Goal: Task Accomplishment & Management: Use online tool/utility

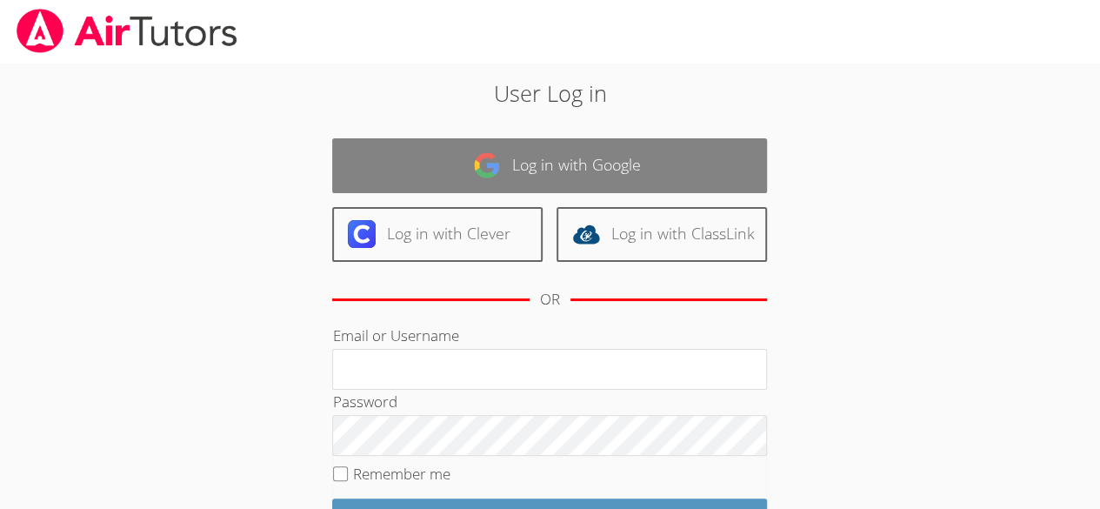
click at [607, 162] on link "Log in with Google" at bounding box center [549, 165] width 435 height 55
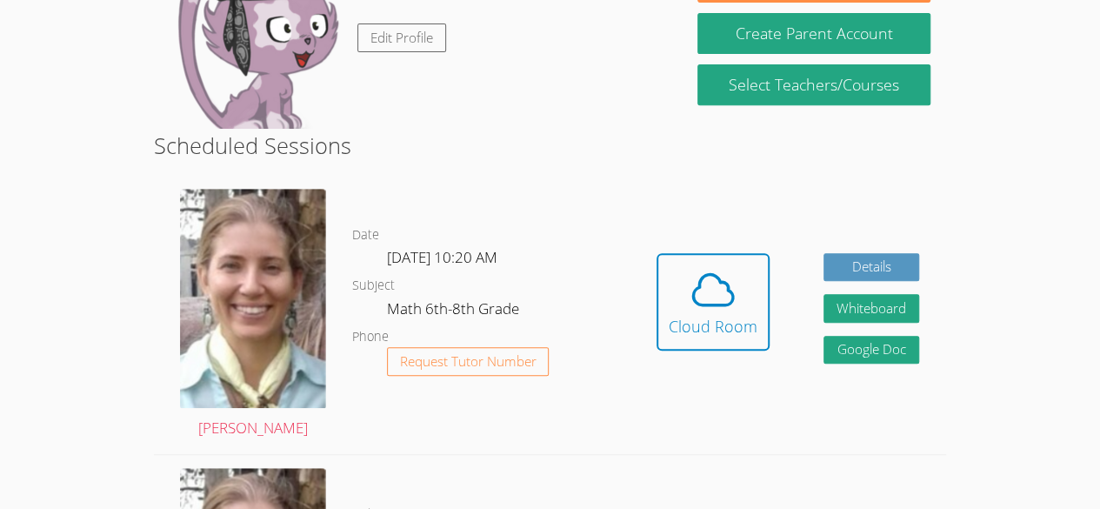
scroll to position [327, 0]
click at [709, 310] on icon at bounding box center [713, 289] width 49 height 49
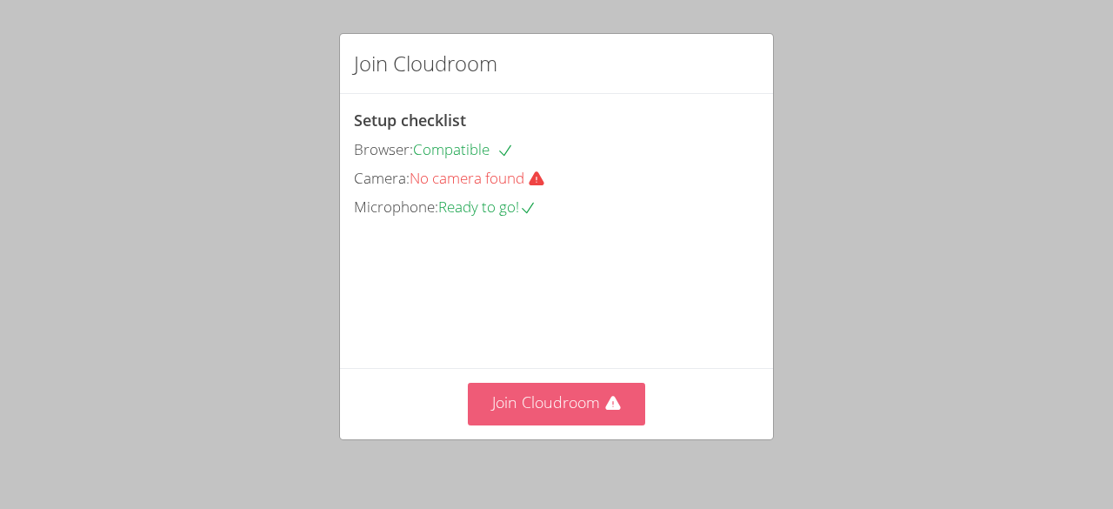
click at [611, 405] on icon at bounding box center [612, 404] width 15 height 14
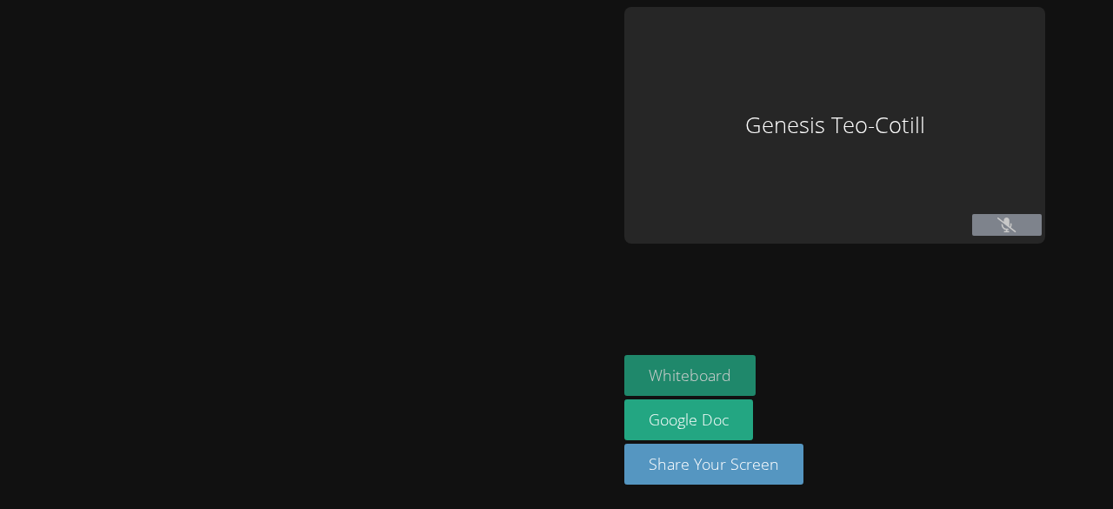
click at [738, 371] on button "Whiteboard" at bounding box center [690, 375] width 131 height 41
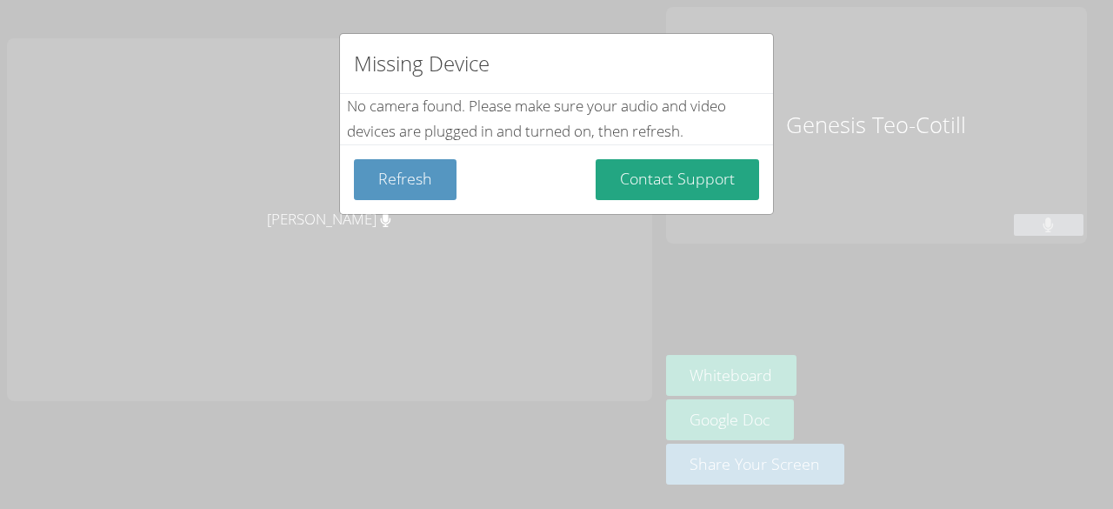
click at [770, 372] on div "Missing Device No camera found . Please make sure your audio and video devices …" at bounding box center [556, 254] width 1113 height 509
click at [827, 267] on div "Missing Device No camera found . Please make sure your audio and video devices …" at bounding box center [556, 254] width 1113 height 509
click at [830, 317] on div "Missing Device No camera found . Please make sure your audio and video devices …" at bounding box center [556, 254] width 1113 height 509
click at [825, 321] on div "Missing Device No camera found . Please make sure your audio and video devices …" at bounding box center [556, 254] width 1113 height 509
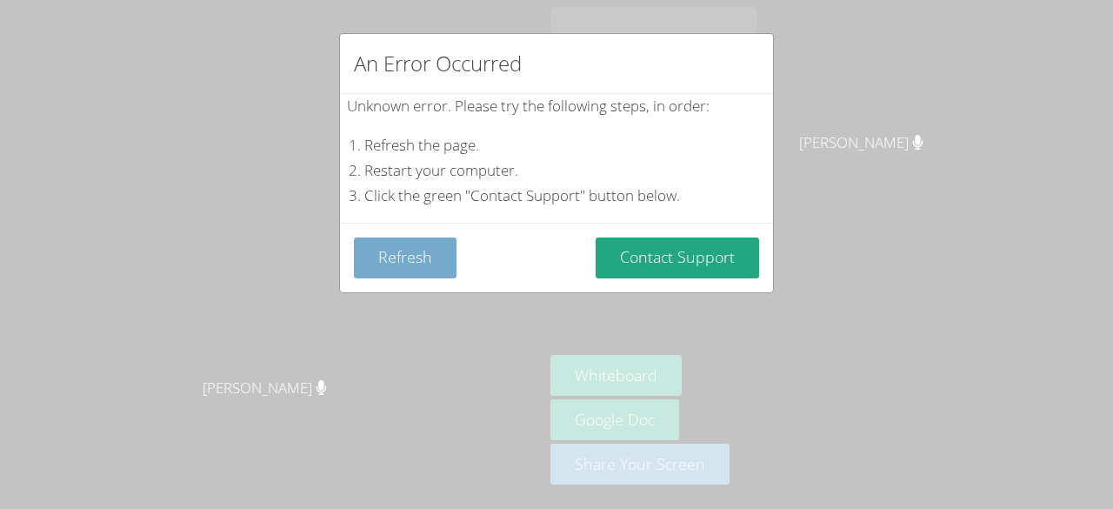
click at [394, 244] on button "Refresh" at bounding box center [405, 257] width 103 height 41
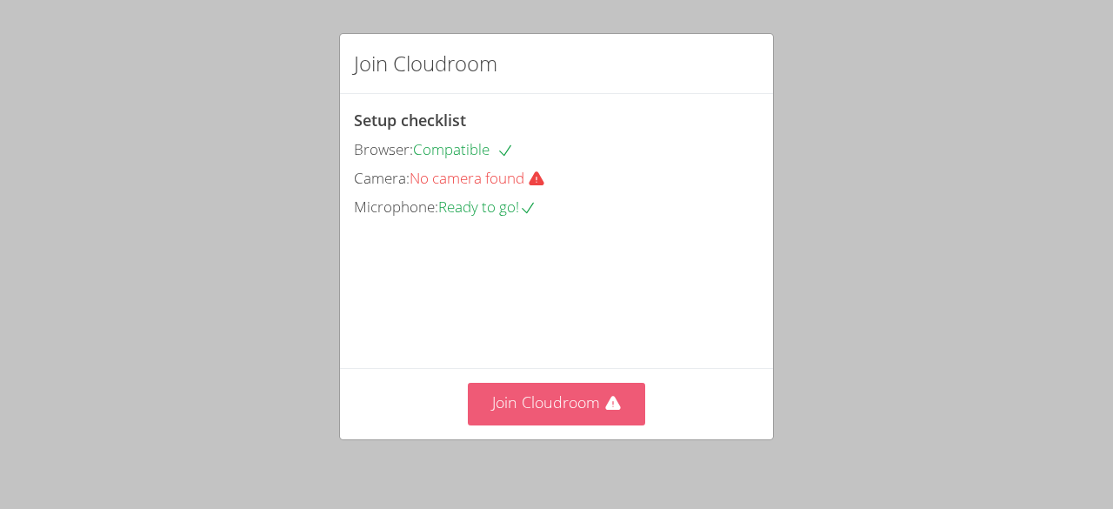
click at [576, 405] on button "Join Cloudroom" at bounding box center [557, 404] width 178 height 43
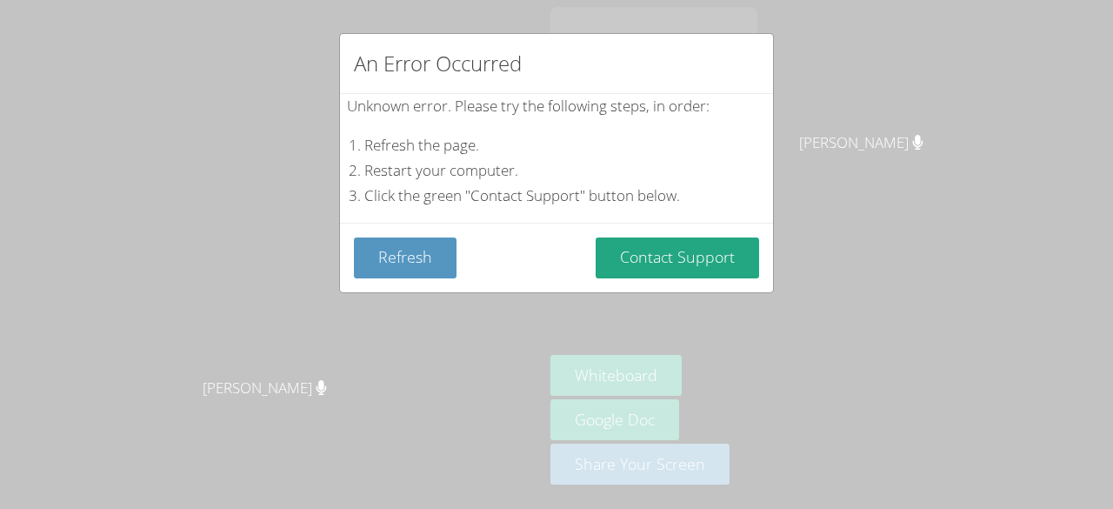
click at [184, 132] on div "An Error Occurred Unknown error. Please try the following steps, in order: Refr…" at bounding box center [556, 254] width 1113 height 509
click at [596, 264] on button "Contact Support" at bounding box center [678, 257] width 164 height 41
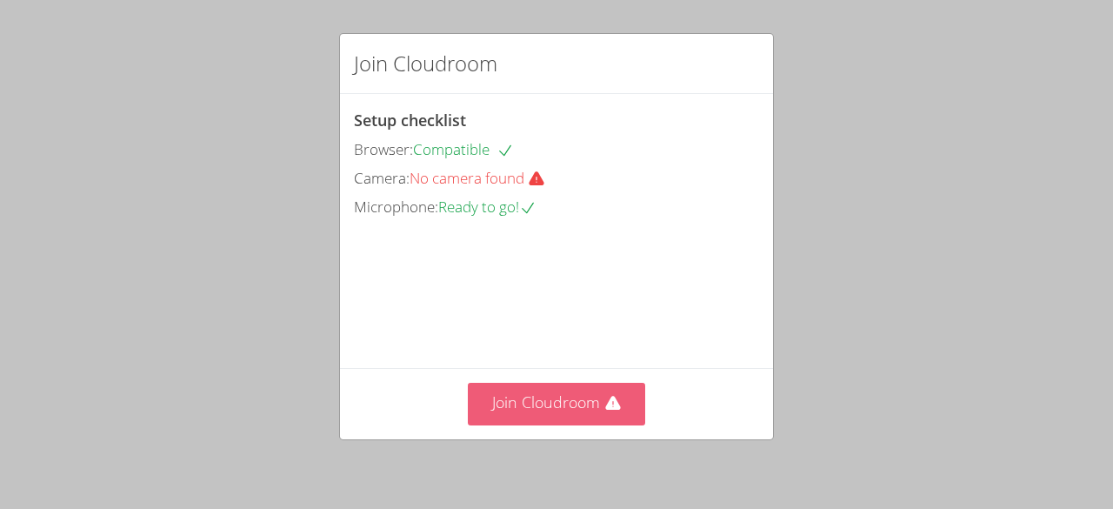
click at [585, 404] on button "Join Cloudroom" at bounding box center [557, 404] width 178 height 43
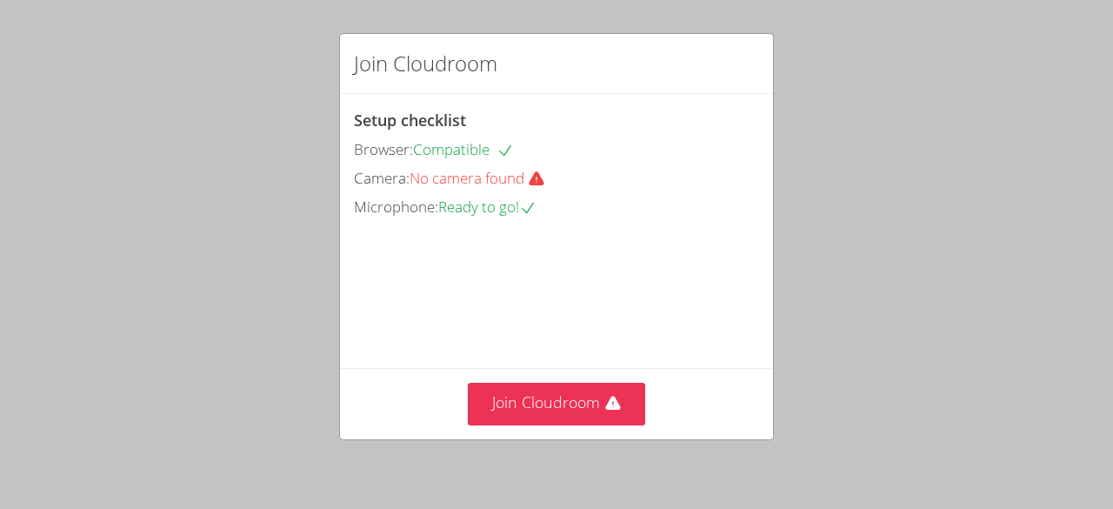
click at [1003, 297] on div "Join Cloudroom Setup checklist Browser: Compatible Camera: No camera found Micr…" at bounding box center [556, 254] width 1113 height 509
click at [887, 161] on div "Join Cloudroom Setup checklist Browser: Compatible Camera: No camera found Micr…" at bounding box center [556, 254] width 1113 height 509
